Goal: Task Accomplishment & Management: Use online tool/utility

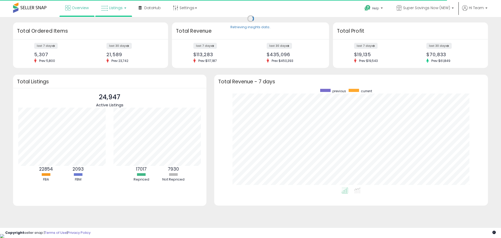
scroll to position [99, 263]
click at [125, 15] on link "Listings" at bounding box center [113, 8] width 33 height 16
click at [123, 7] on link "Listings" at bounding box center [113, 8] width 33 height 16
click at [122, 10] on link "Listings" at bounding box center [113, 8] width 33 height 16
click at [121, 24] on icon at bounding box center [117, 25] width 23 height 7
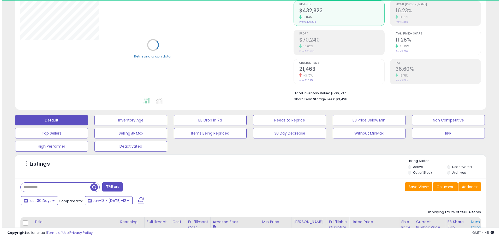
scroll to position [130, 0]
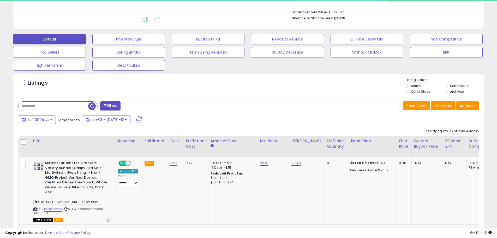
click at [471, 107] on button "Actions" at bounding box center [467, 105] width 22 height 9
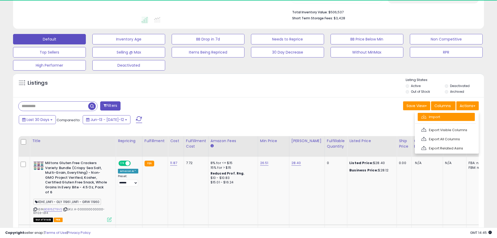
click at [447, 119] on link "Import" at bounding box center [446, 117] width 57 height 8
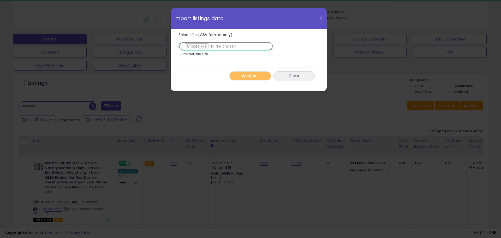
click at [201, 45] on input "Select file (CSV format only)" at bounding box center [225, 46] width 95 height 9
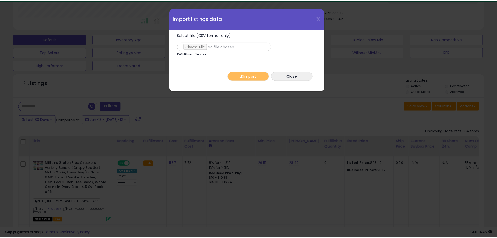
scroll to position [107, 275]
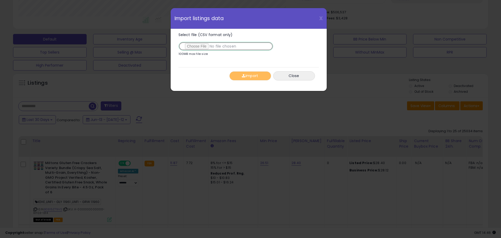
type input "**********"
click at [256, 74] on button "Import" at bounding box center [250, 75] width 42 height 9
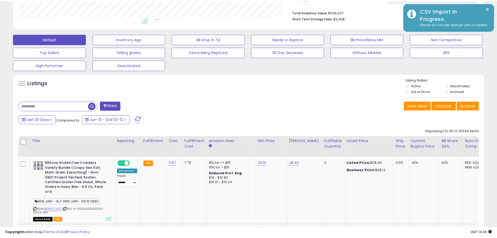
scroll to position [260755, 260589]
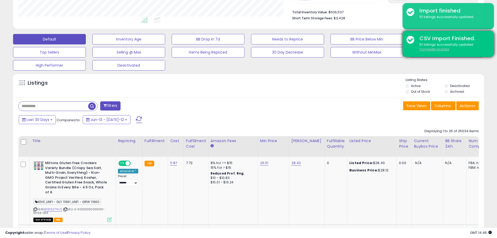
click at [436, 51] on u "Complete Update" at bounding box center [433, 49] width 29 height 4
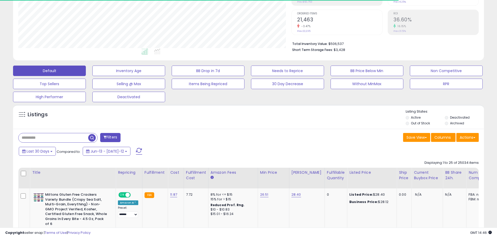
scroll to position [107, 273]
